Goal: Information Seeking & Learning: Learn about a topic

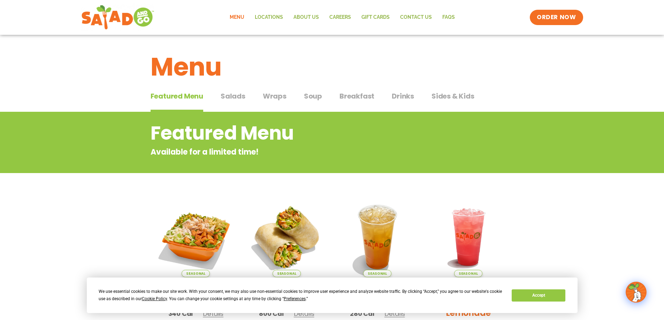
click at [236, 95] on span "Salads" at bounding box center [233, 96] width 25 height 10
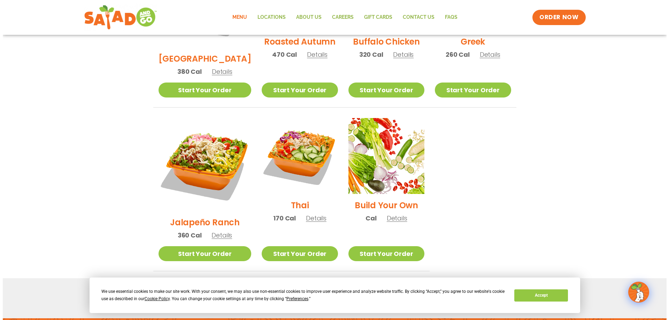
scroll to position [488, 0]
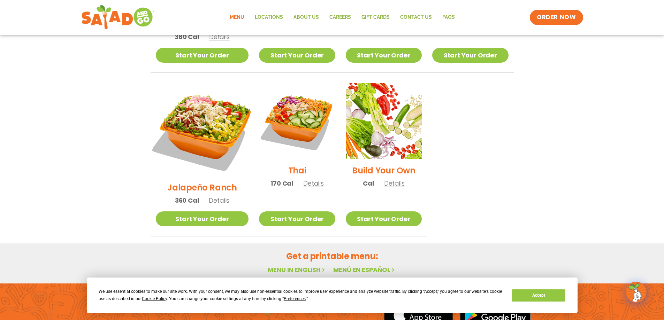
click at [200, 100] on img at bounding box center [201, 129] width 109 height 109
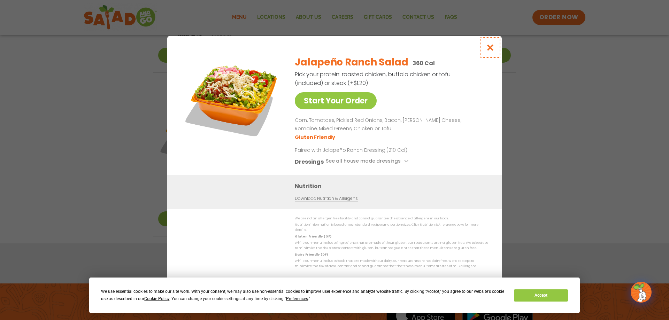
click at [489, 49] on icon "Close modal" at bounding box center [490, 47] width 9 height 7
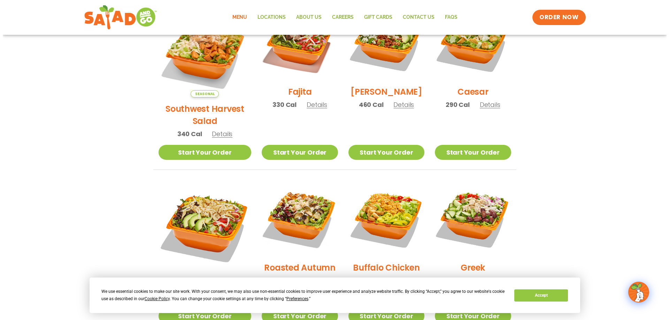
scroll to position [296, 0]
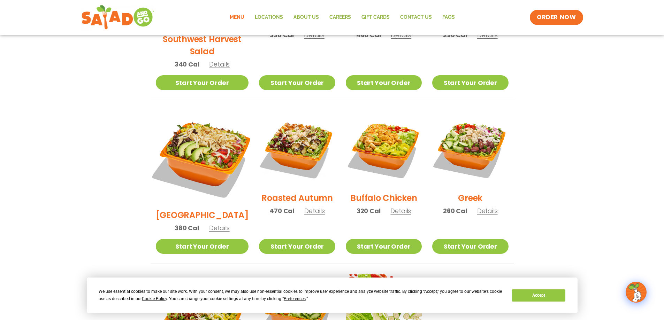
click at [207, 130] on img at bounding box center [201, 157] width 109 height 109
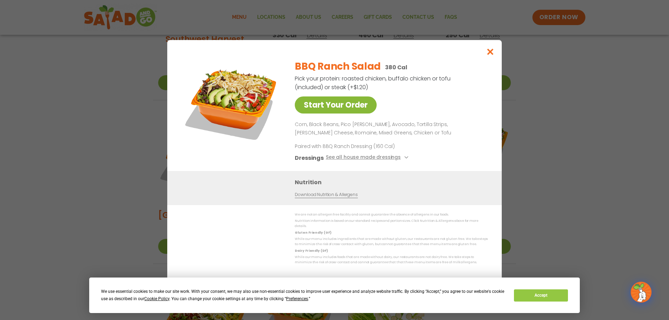
click at [345, 106] on link "Start Your Order" at bounding box center [336, 105] width 82 height 17
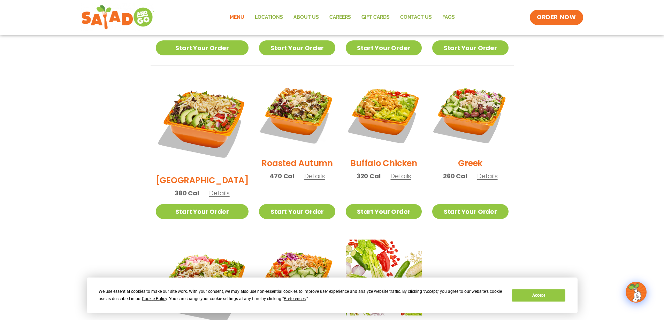
scroll to position [366, 0]
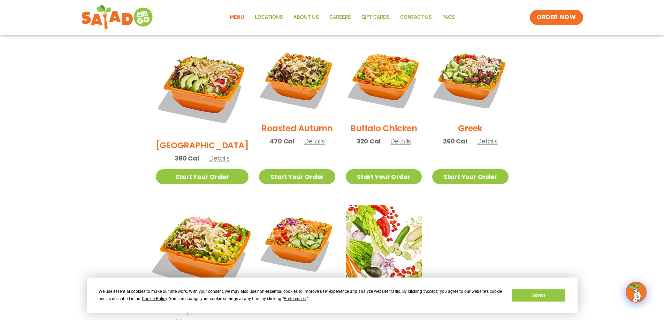
click at [187, 208] on img at bounding box center [201, 251] width 109 height 109
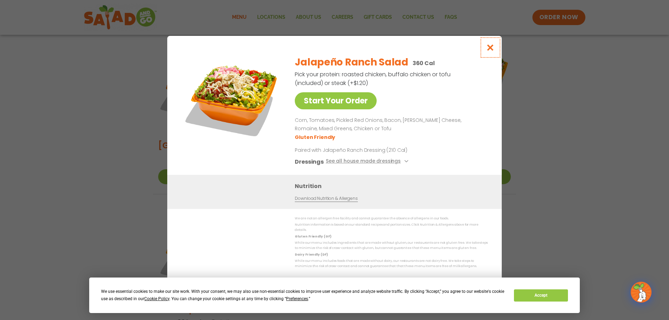
click at [490, 50] on icon "Close modal" at bounding box center [490, 47] width 9 height 7
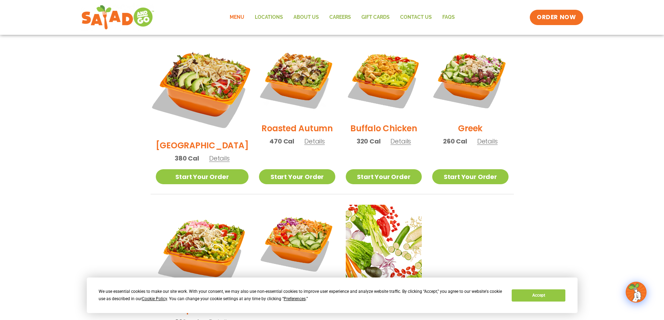
click at [193, 59] on img at bounding box center [201, 87] width 109 height 109
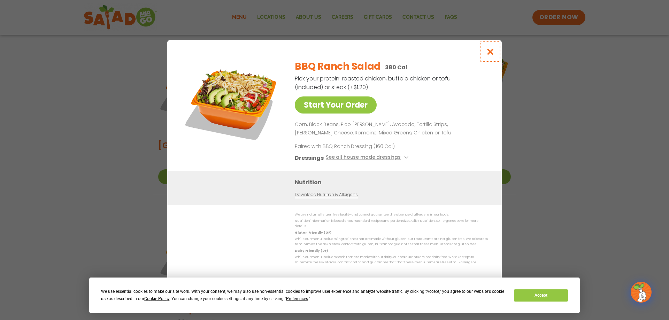
click at [490, 55] on icon "Close modal" at bounding box center [490, 51] width 9 height 7
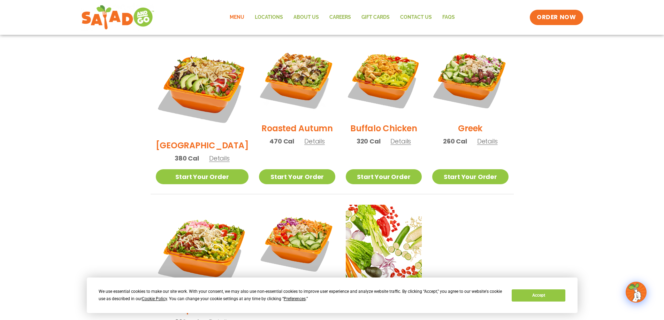
click at [548, 243] on section "Salads Our house-made dressings make our huge portions even more delicious. Goo…" at bounding box center [332, 52] width 664 height 613
click at [565, 253] on section "Salads Our house-made dressings make our huge portions even more delicious. Goo…" at bounding box center [332, 52] width 664 height 613
click at [378, 68] on img at bounding box center [383, 78] width 89 height 89
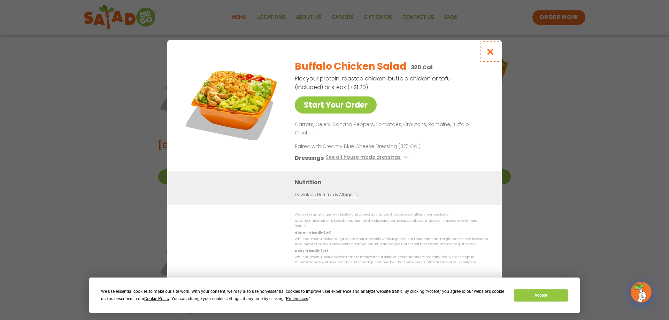
click at [493, 55] on icon "Close modal" at bounding box center [490, 51] width 9 height 7
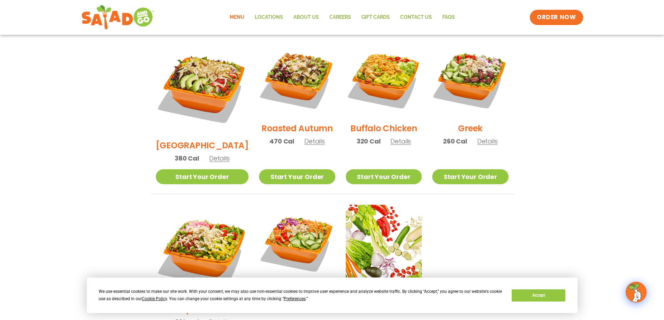
click at [532, 92] on section "Salads Our house-made dressings make our huge portions even more delicious. Goo…" at bounding box center [332, 52] width 664 height 613
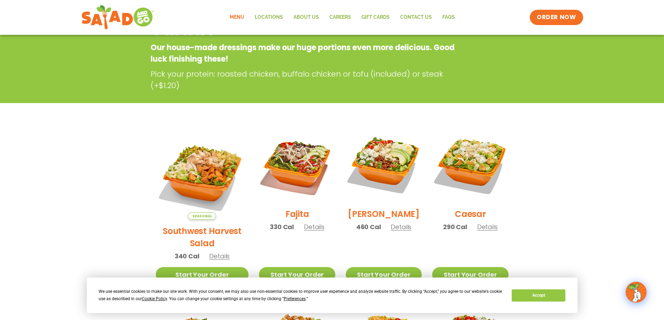
scroll to position [139, 0]
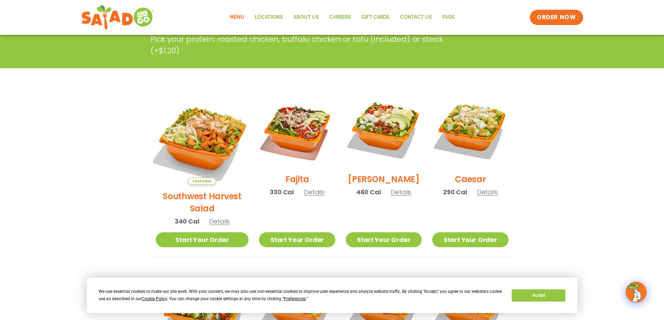
click at [196, 117] on img at bounding box center [201, 138] width 109 height 109
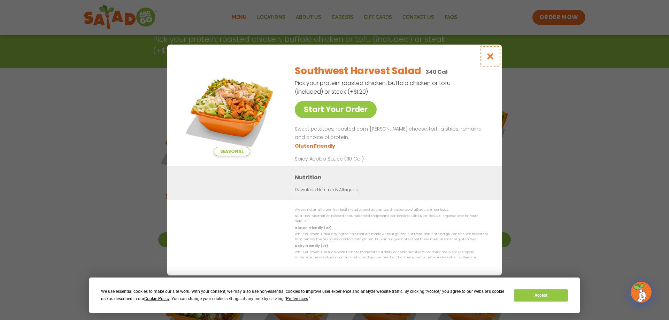
click at [494, 56] on icon "Close modal" at bounding box center [490, 56] width 9 height 7
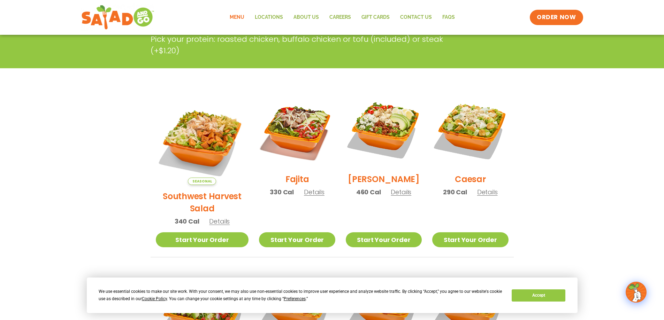
scroll to position [174, 0]
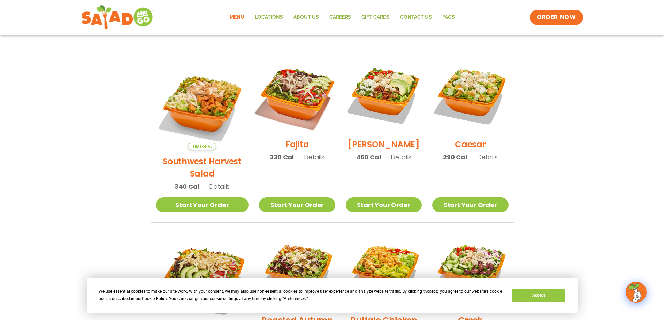
click at [285, 93] on img at bounding box center [296, 95] width 89 height 89
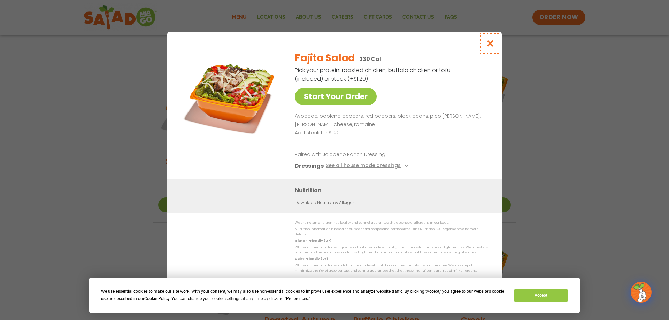
click at [492, 46] on icon "Close modal" at bounding box center [490, 43] width 9 height 7
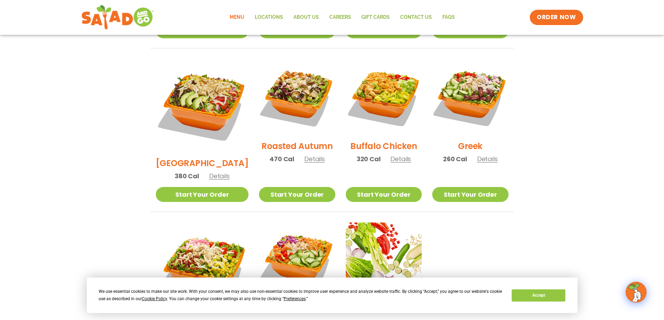
scroll to position [314, 0]
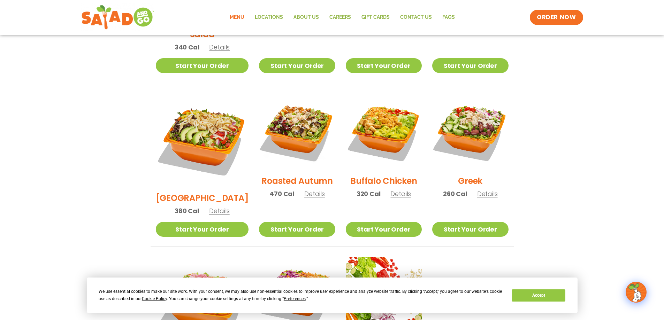
click at [606, 169] on section "Salads Our house-made dressings make our huge portions even more delicious. Goo…" at bounding box center [332, 104] width 664 height 613
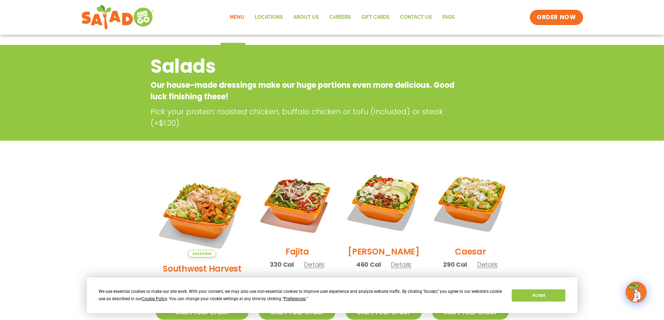
scroll to position [0, 0]
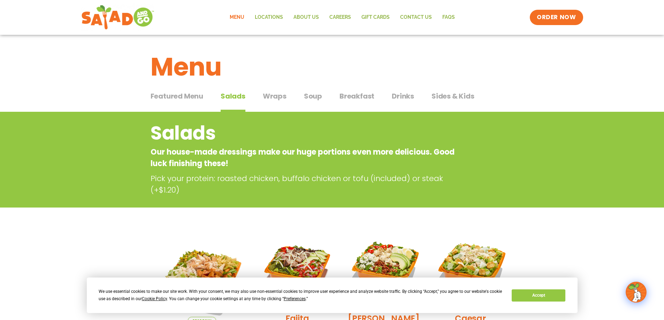
click at [182, 95] on span "Featured Menu" at bounding box center [177, 96] width 53 height 10
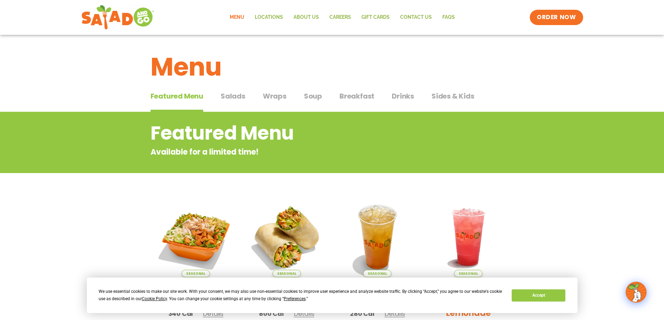
click at [304, 94] on span "Soup" at bounding box center [313, 96] width 18 height 10
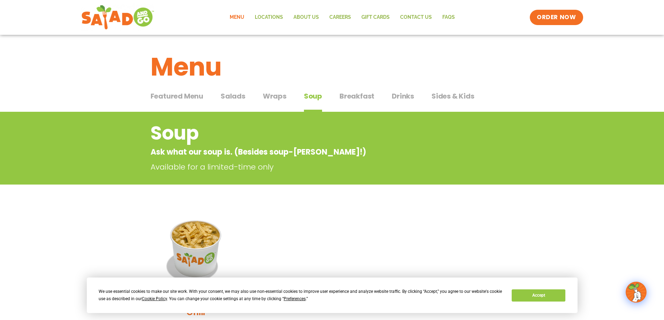
click at [400, 95] on span "Drinks" at bounding box center [403, 96] width 22 height 10
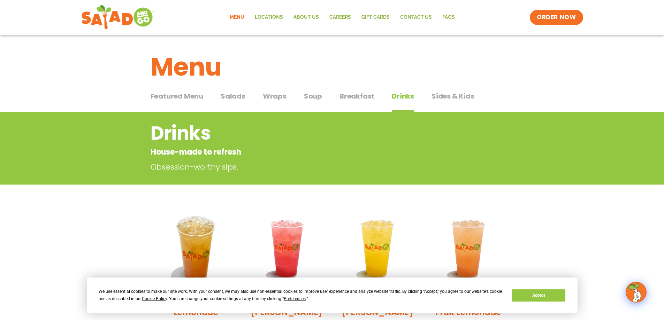
click at [462, 93] on span "Sides & Kids" at bounding box center [452, 96] width 43 height 10
